Goal: Find specific page/section: Find specific page/section

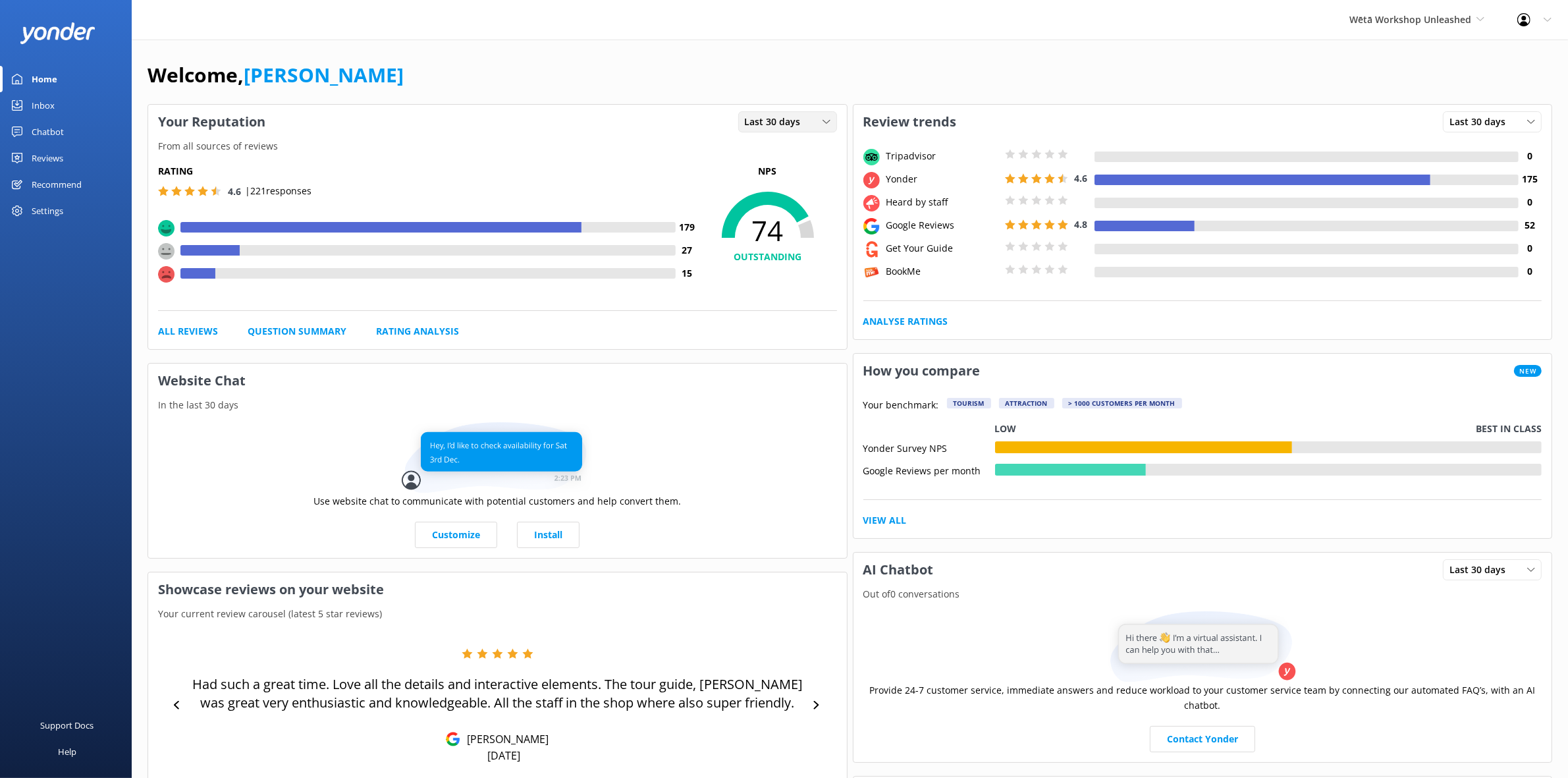
click at [761, 118] on span "Last 30 days" at bounding box center [776, 122] width 64 height 14
click at [55, 150] on div "Reviews" at bounding box center [48, 158] width 32 height 27
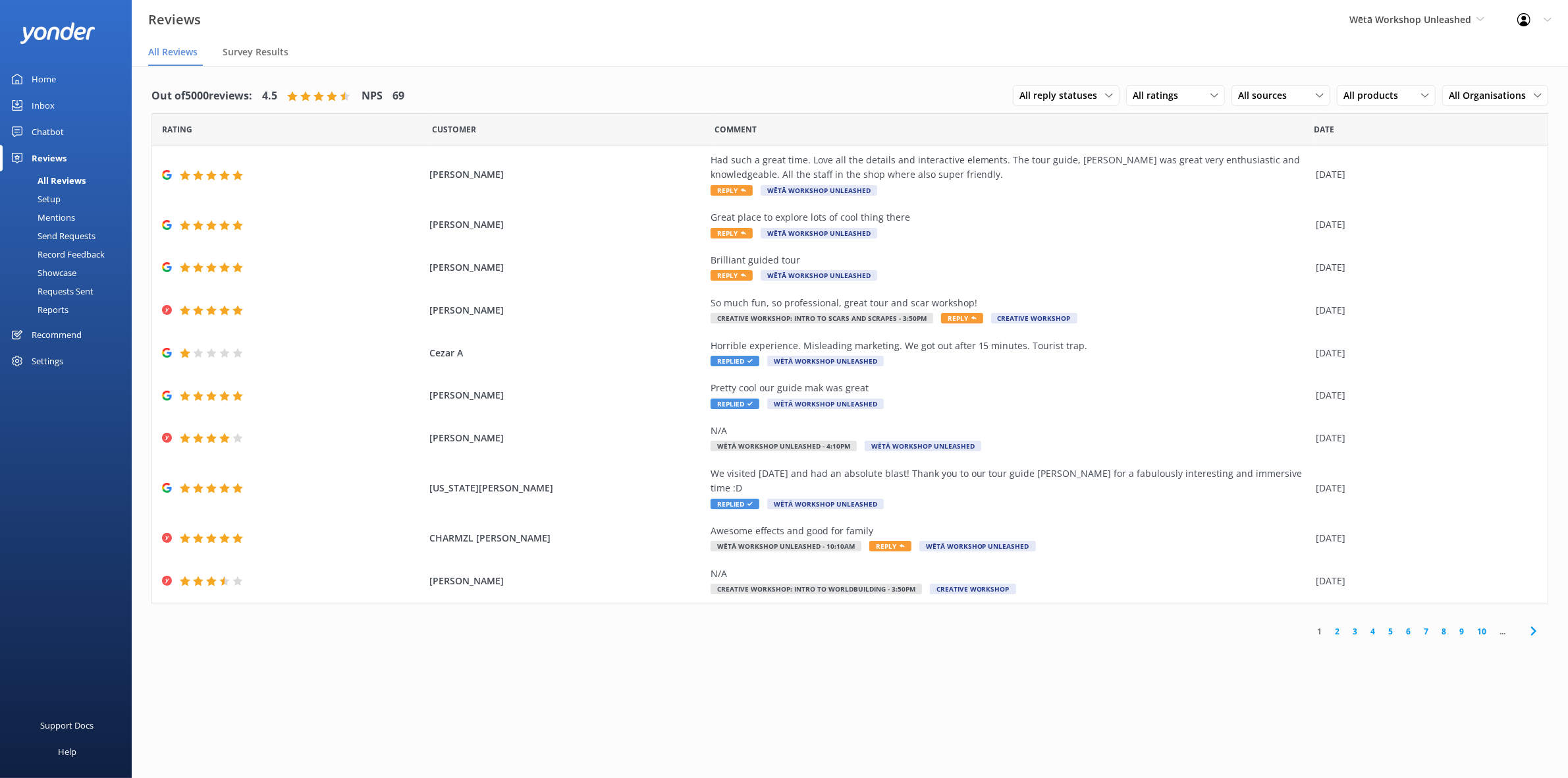
click at [86, 301] on link "Reports" at bounding box center [70, 309] width 124 height 19
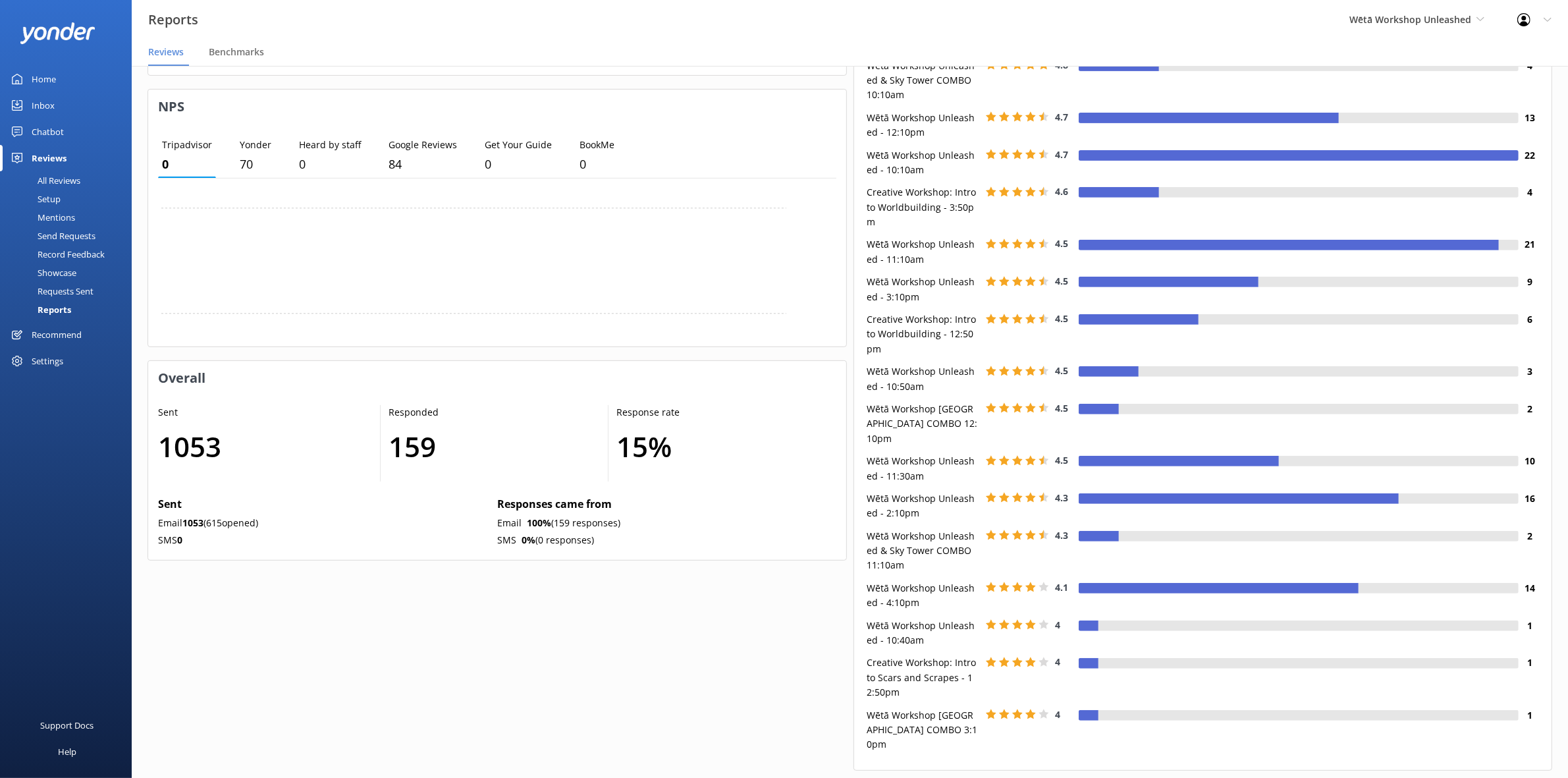
scroll to position [412, 0]
